Goal: Task Accomplishment & Management: Use online tool/utility

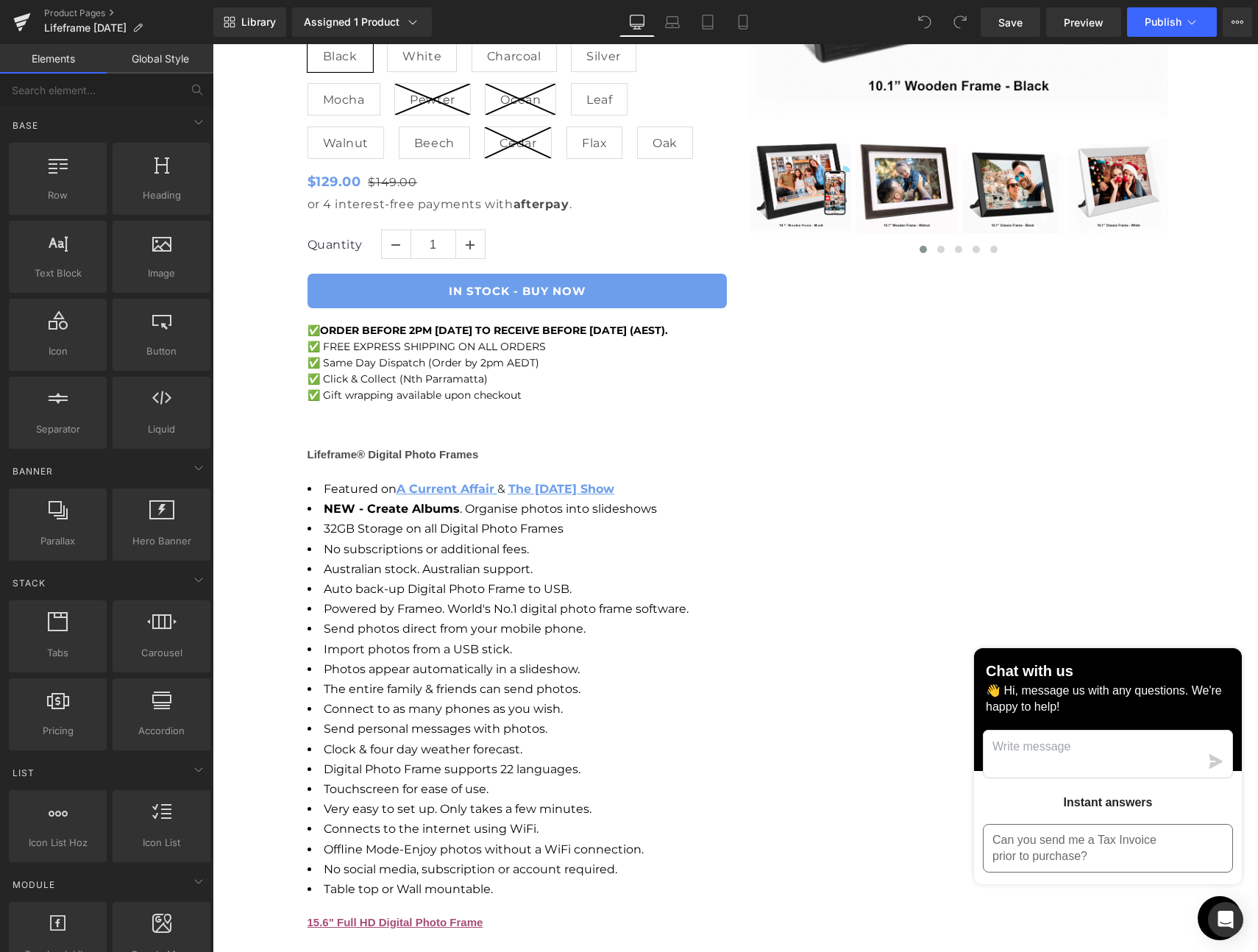
scroll to position [1038, 0]
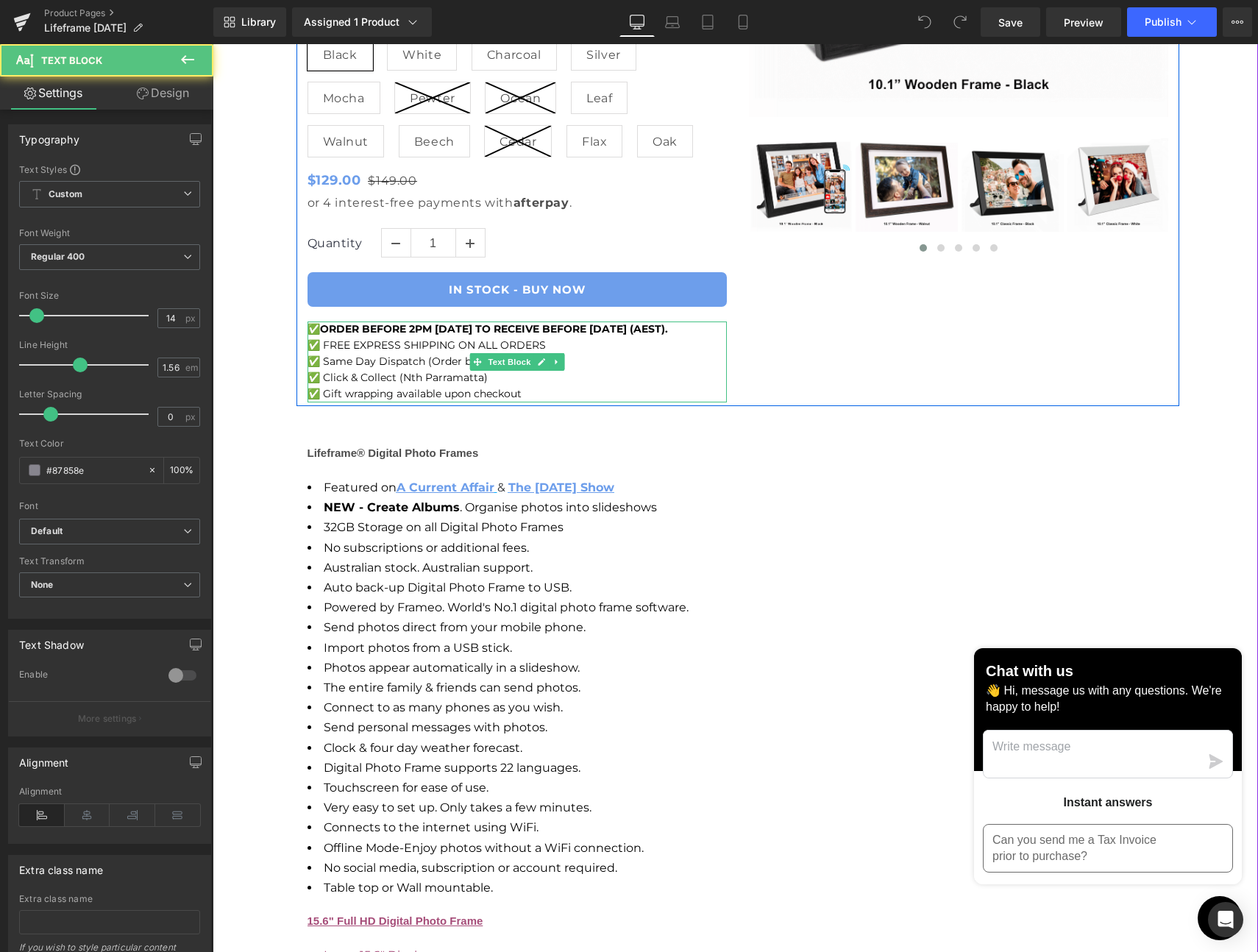
click at [581, 329] on span "ORDER BEFORE 2PM [DATE] TO RECEIVE BEFORE [DATE] (AEST)." at bounding box center [494, 328] width 348 height 13
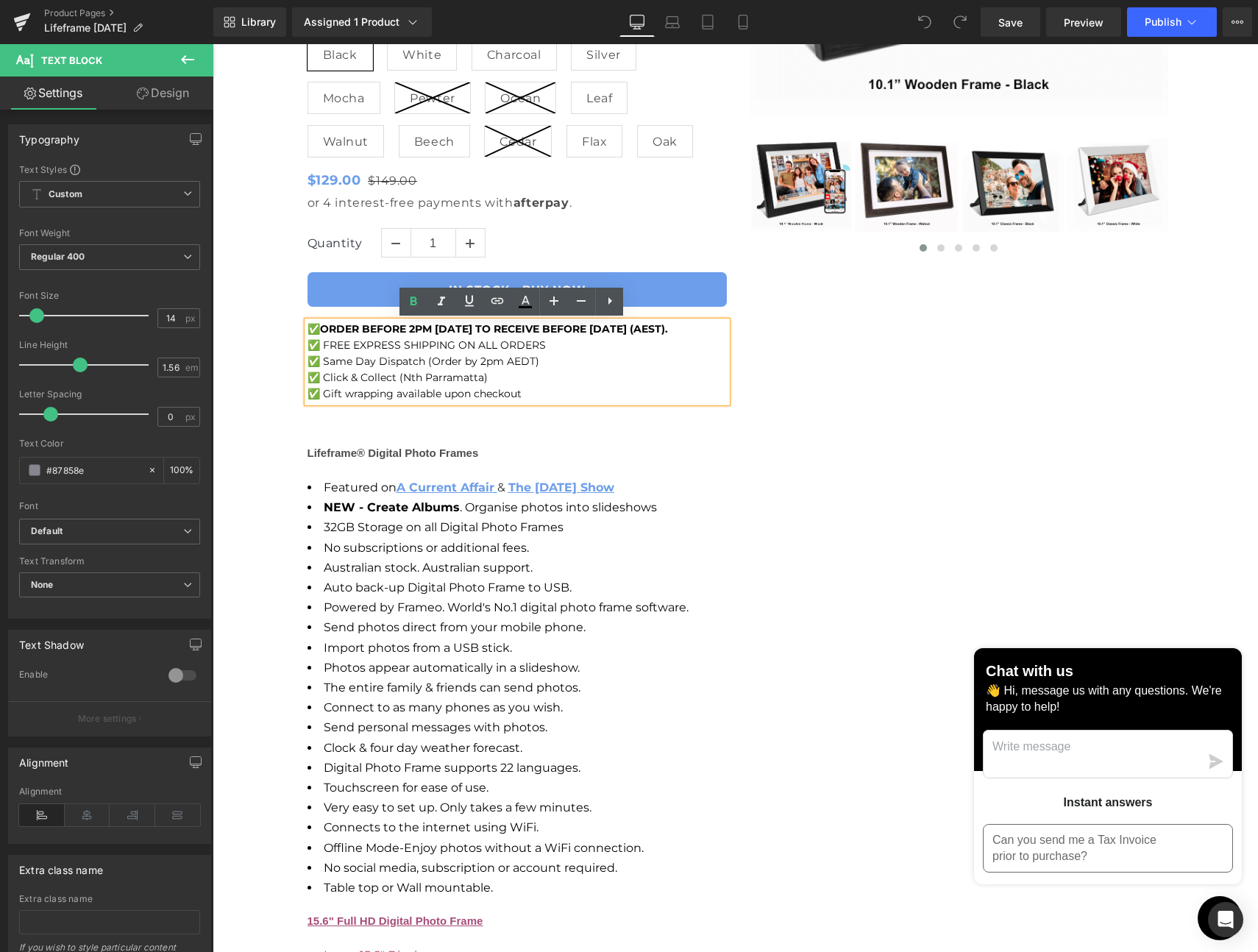
drag, startPoint x: 706, startPoint y: 328, endPoint x: 451, endPoint y: 327, distance: 255.0
click at [493, 328] on span "ORDER BEFORE 2PM [DATE] TO RECEIVE BEFORE [DATE] (AEST)." at bounding box center [494, 328] width 348 height 13
drag, startPoint x: 404, startPoint y: 331, endPoint x: 322, endPoint y: 331, distance: 82.0
click at [322, 331] on span "ORDER BEFORE 2PM [DATE] TO RECEIVE BEFORE [DATE] (AEST)." at bounding box center [494, 328] width 348 height 13
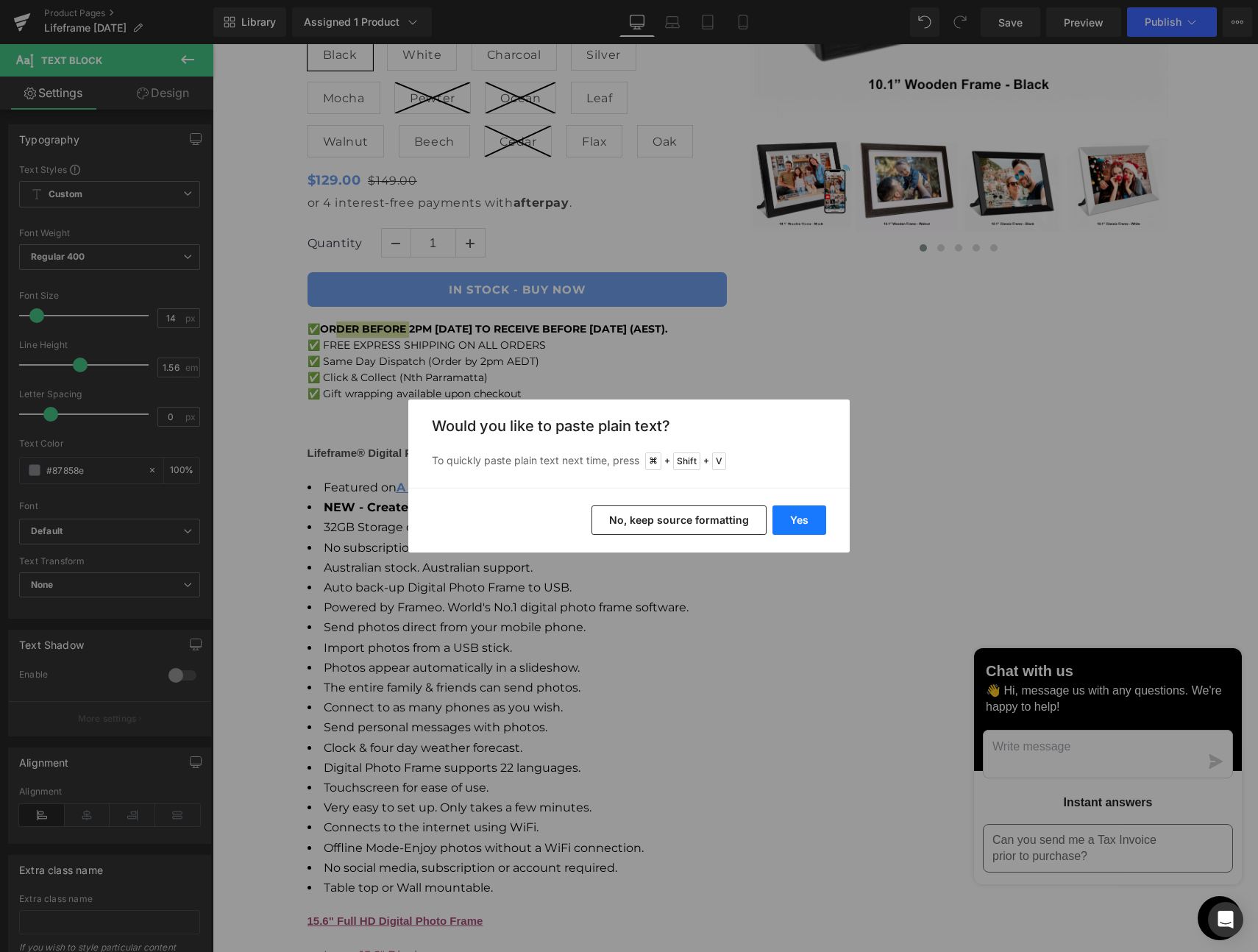
click at [792, 518] on button "Yes" at bounding box center [799, 520] width 54 height 29
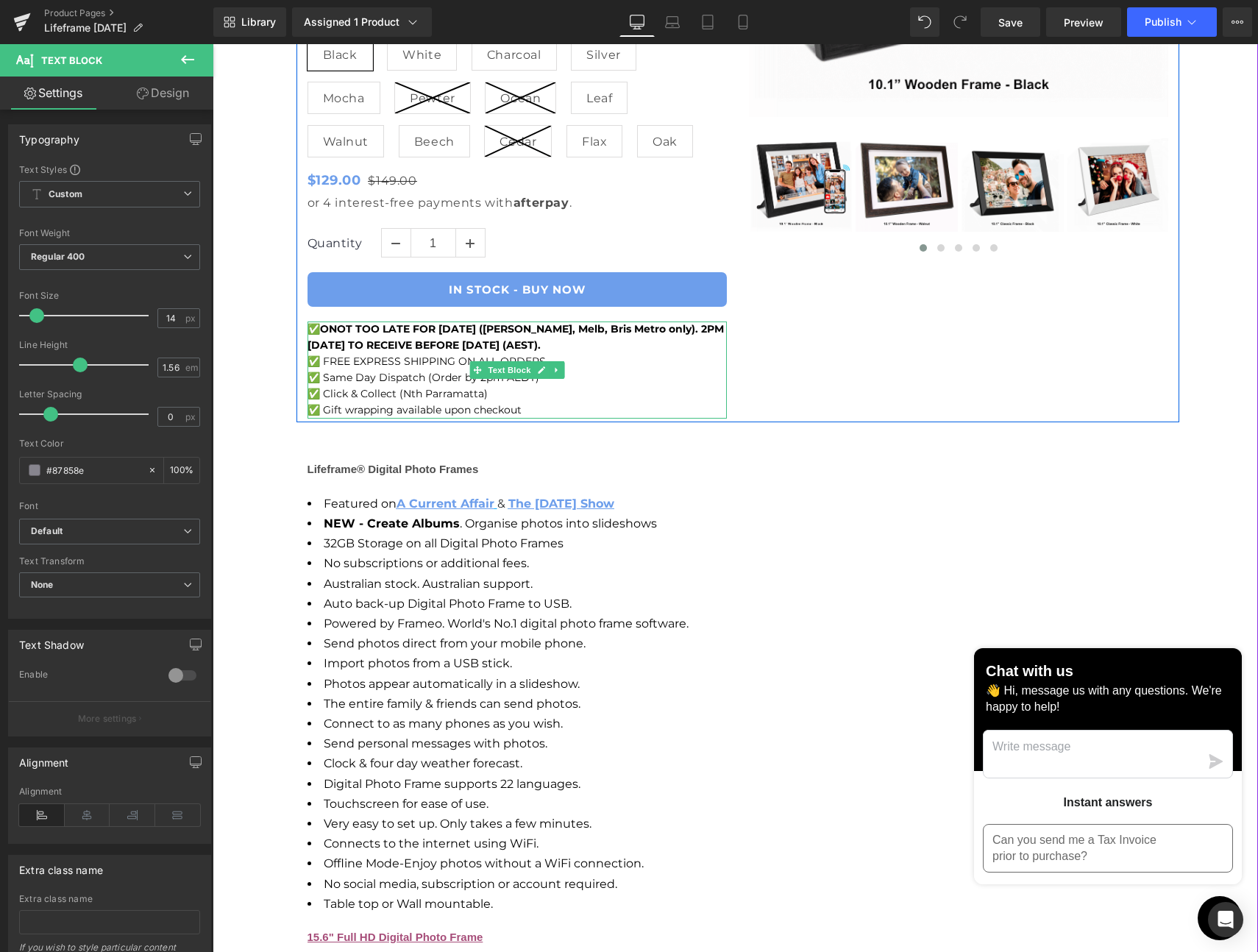
click at [324, 331] on span "ONOT TOO LATE FOR [DATE] ([PERSON_NAME], Melb, Bris Metro only). 2PM [DATE] TO …" at bounding box center [516, 336] width 417 height 29
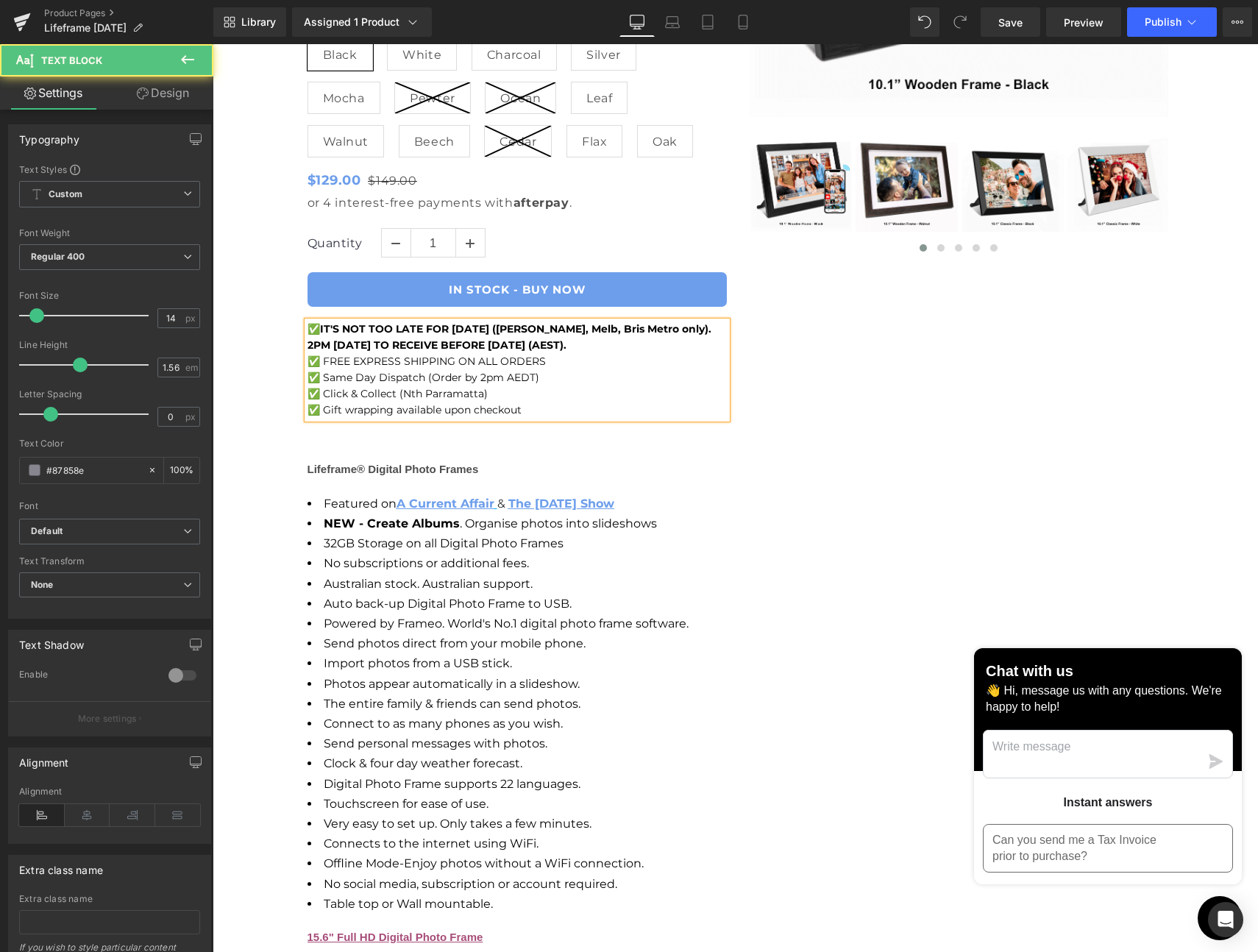
drag, startPoint x: 638, startPoint y: 334, endPoint x: 594, endPoint y: 341, distance: 44.6
click at [594, 341] on p "✅ IT'S NOT TOO LATE FOR [DATE] ([PERSON_NAME], Melb, Bris Metro only). 2PM [DAT…" at bounding box center [517, 338] width 419 height 32
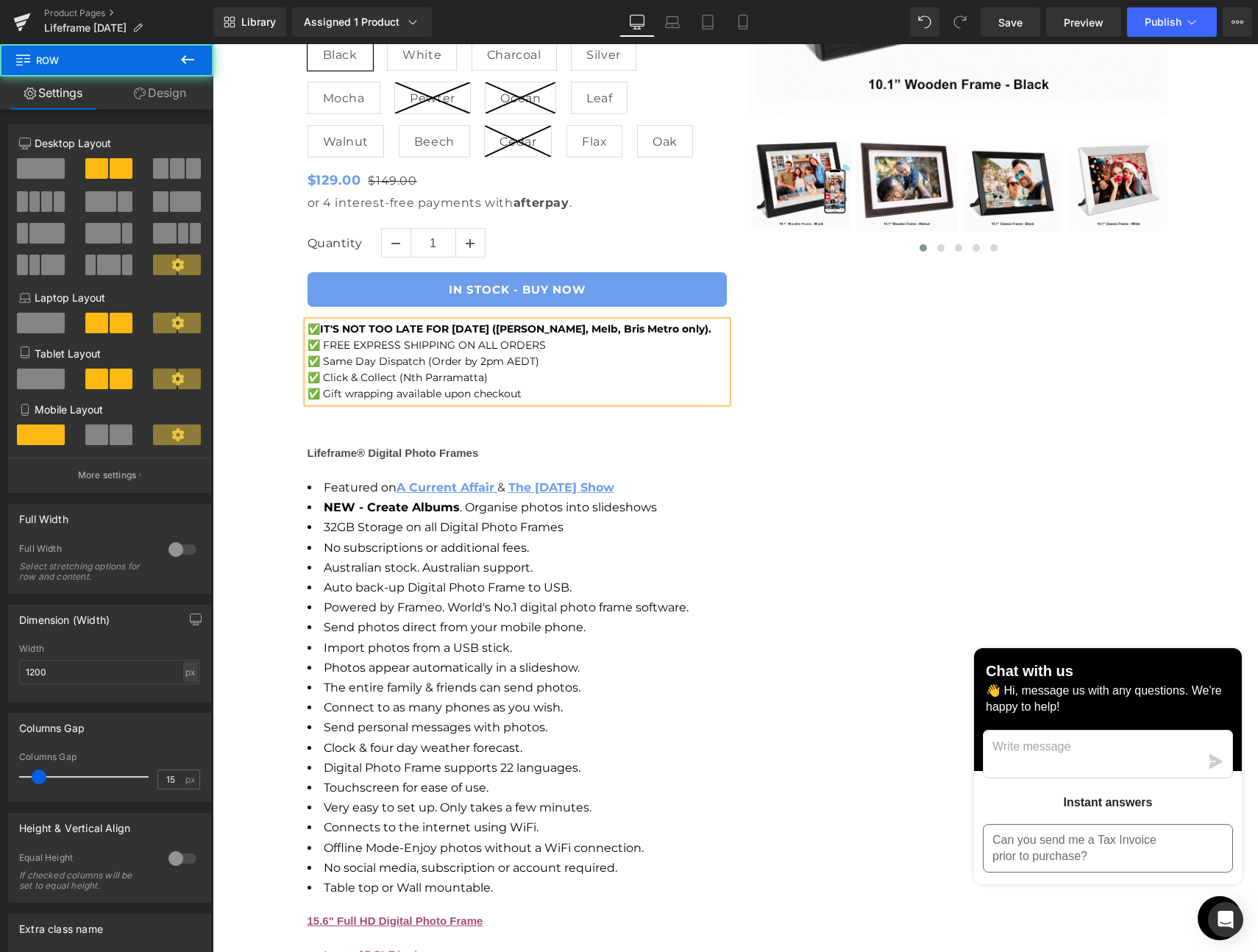
click at [793, 367] on div "Digital Photo Frame (P) Title Lifeframe - Digital Photo Frames Heading Keep Lov…" at bounding box center [737, 52] width 882 height 708
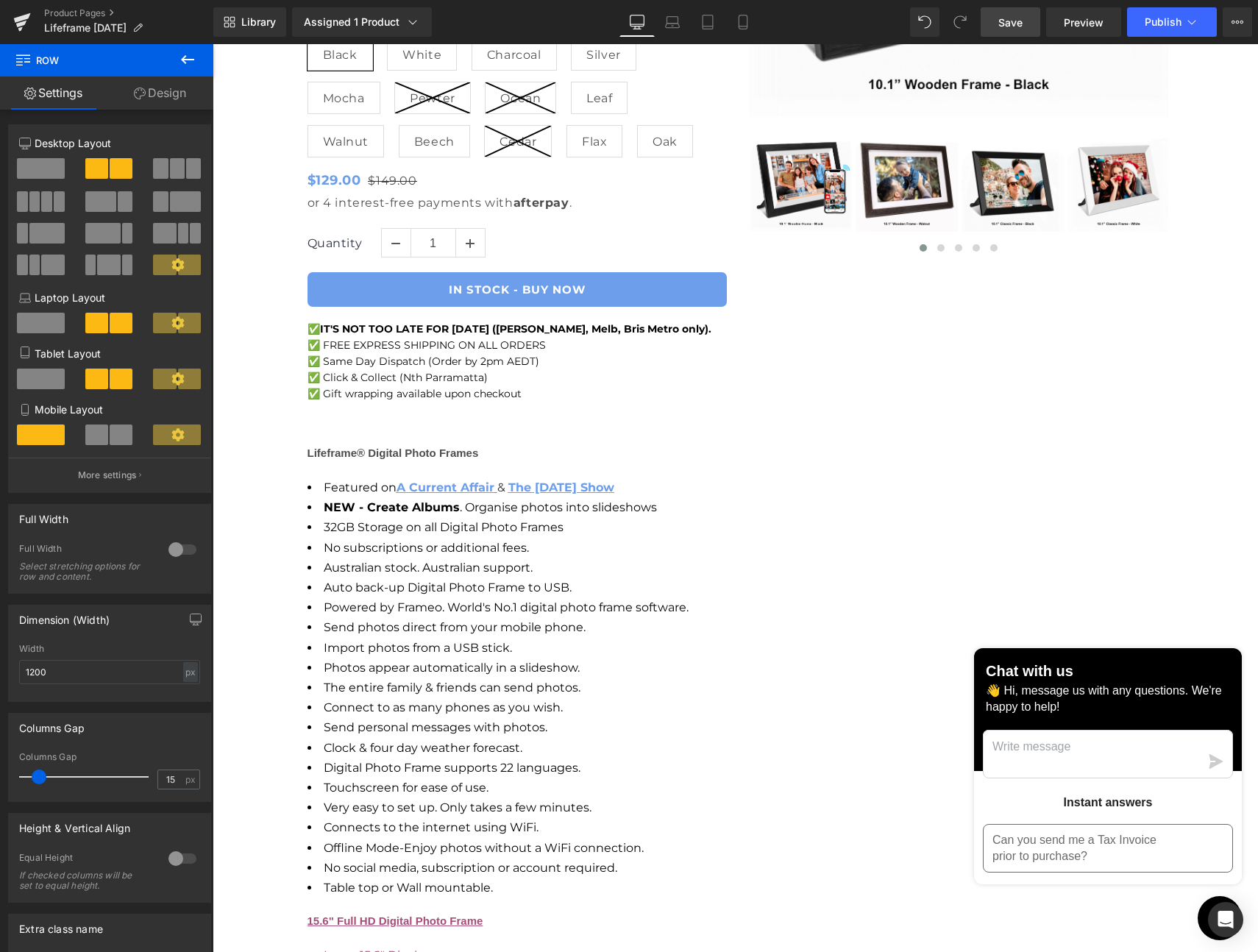
click at [1001, 18] on span "Save" at bounding box center [1009, 22] width 24 height 16
click at [1164, 21] on span "Publish" at bounding box center [1162, 22] width 37 height 12
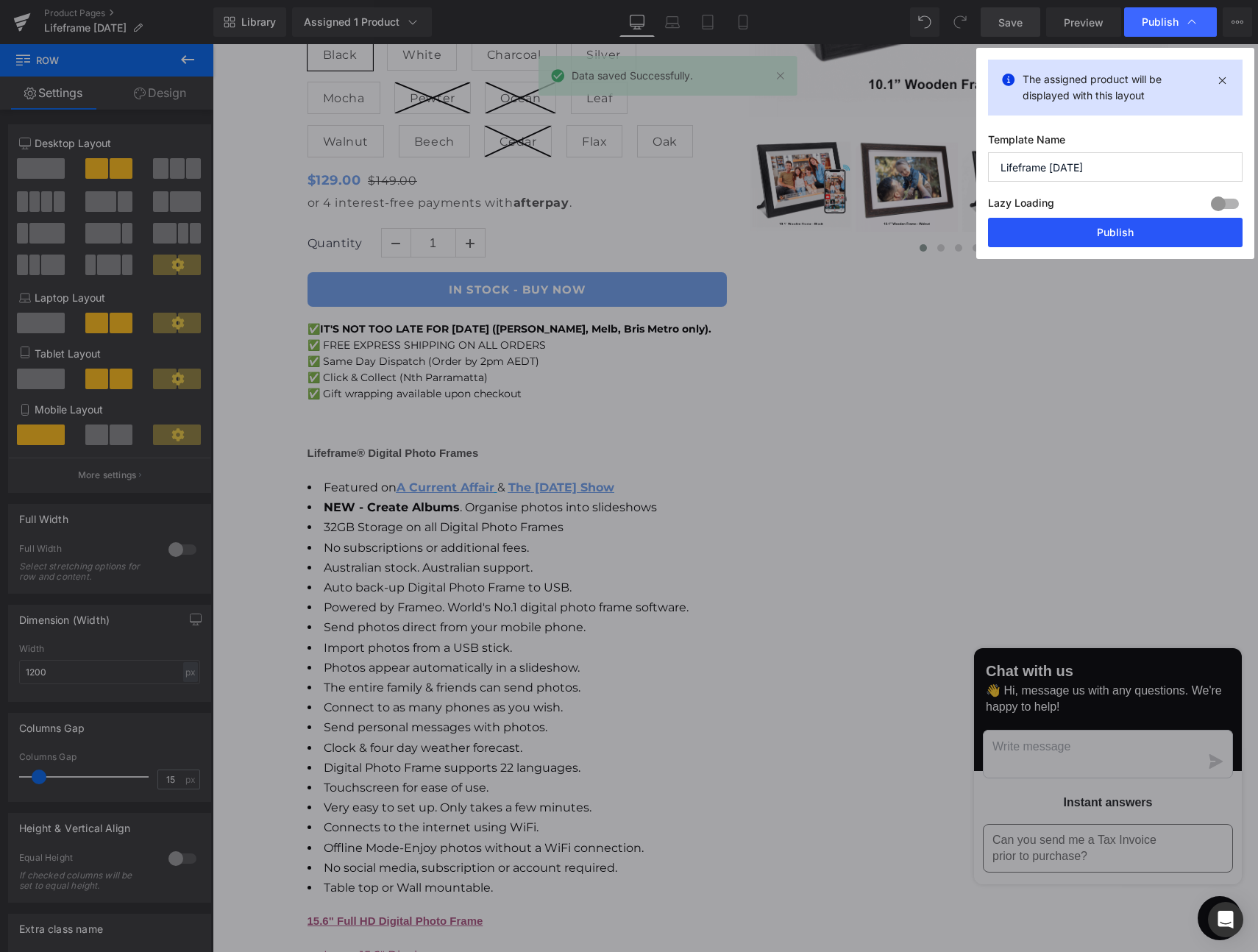
click at [1105, 231] on button "Publish" at bounding box center [1115, 232] width 254 height 29
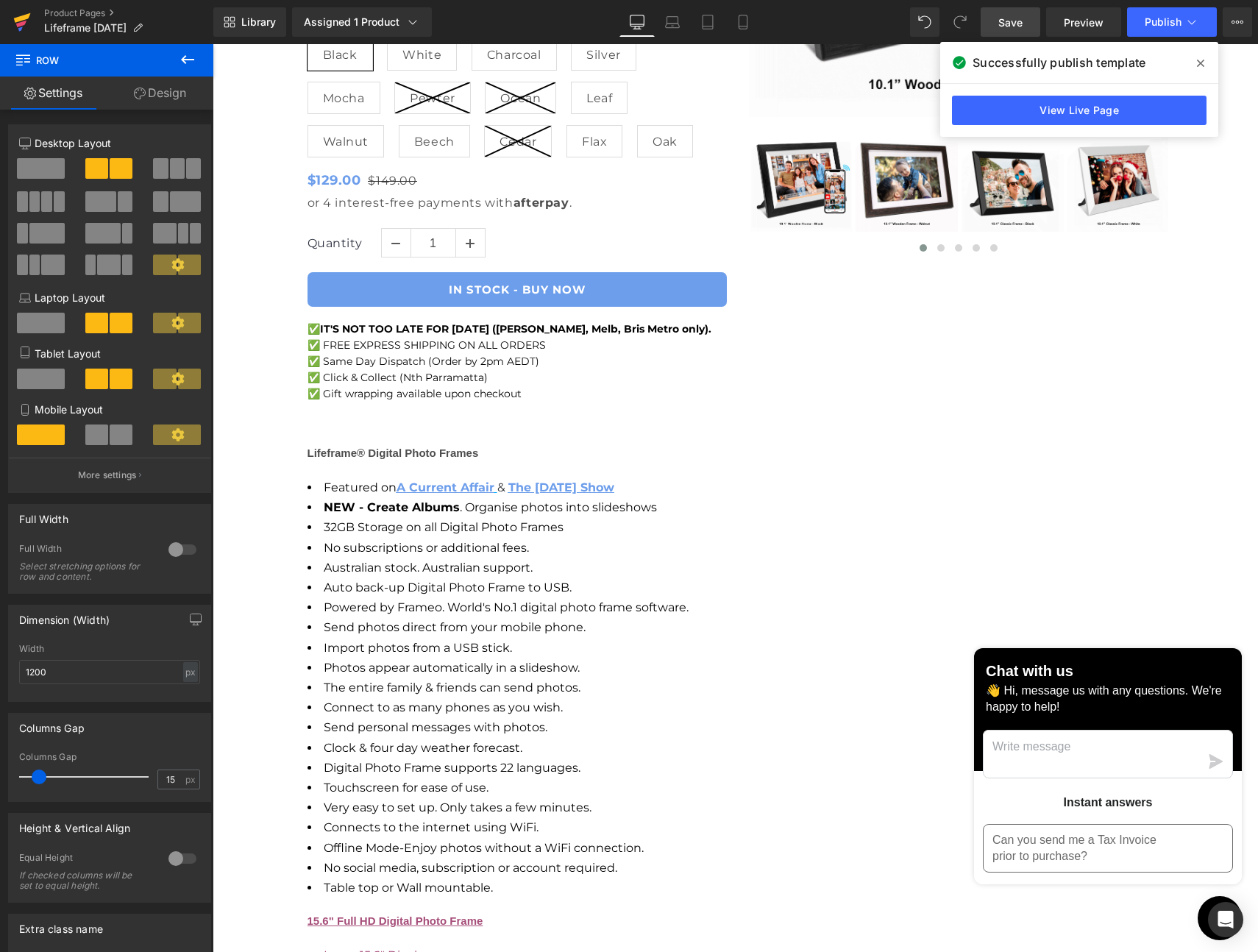
click at [22, 22] on icon at bounding box center [21, 24] width 10 height 7
